Goal: Task Accomplishment & Management: Complete application form

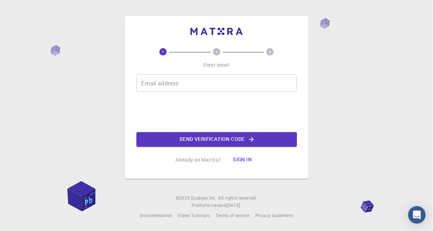
click at [195, 82] on input "Email address" at bounding box center [216, 83] width 161 height 18
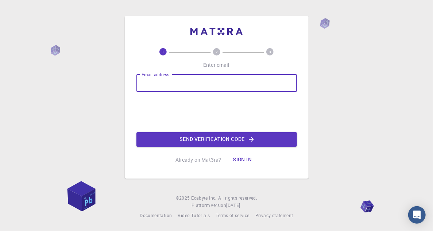
type input "[EMAIL_ADDRESS][DOMAIN_NAME]"
click at [214, 134] on button "Send verification code" at bounding box center [216, 139] width 161 height 15
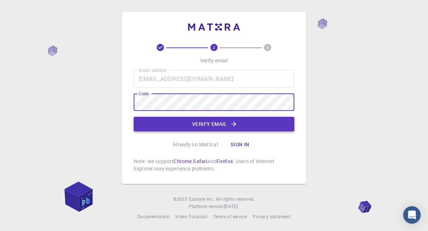
click at [206, 127] on button "Verify email" at bounding box center [214, 124] width 161 height 15
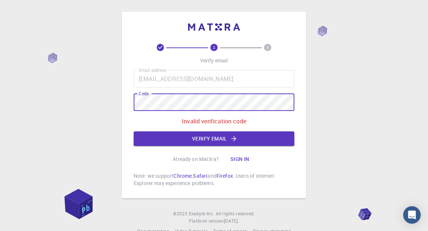
click at [131, 108] on div "2 3 Verify email Email address [EMAIL_ADDRESS][DOMAIN_NAME] Email address Code …" at bounding box center [214, 105] width 184 height 187
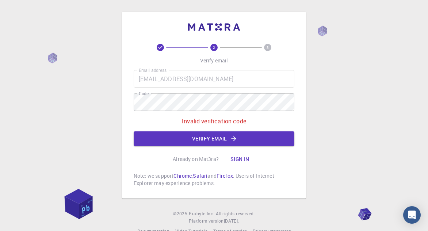
click at [240, 111] on div "Email address [EMAIL_ADDRESS][DOMAIN_NAME] Email address Code Code Invalid veri…" at bounding box center [214, 108] width 161 height 76
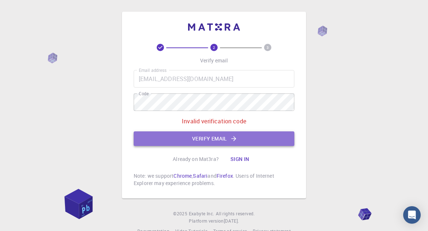
click at [230, 137] on button "Verify email" at bounding box center [214, 138] width 161 height 15
click at [219, 138] on button "Verify email" at bounding box center [214, 138] width 161 height 15
